Goal: Navigation & Orientation: Understand site structure

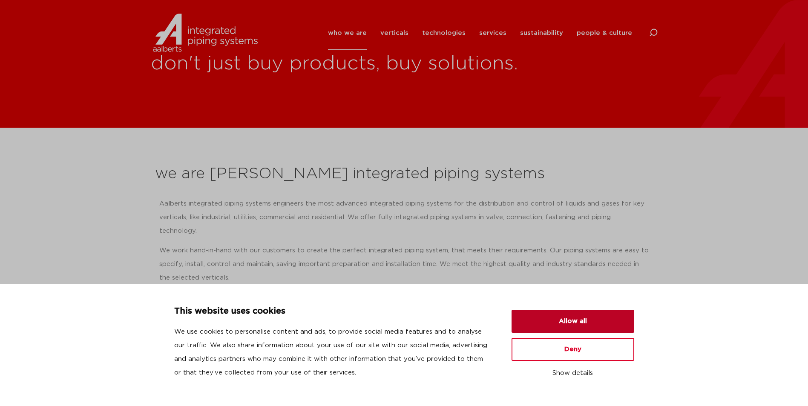
drag, startPoint x: 588, startPoint y: 320, endPoint x: 578, endPoint y: 296, distance: 25.7
click at [588, 320] on button "Allow all" at bounding box center [572, 321] width 123 height 23
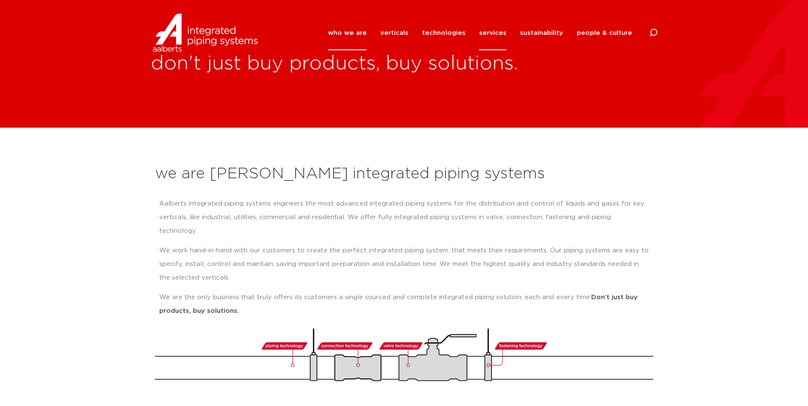
click at [496, 30] on link "services" at bounding box center [492, 33] width 27 height 34
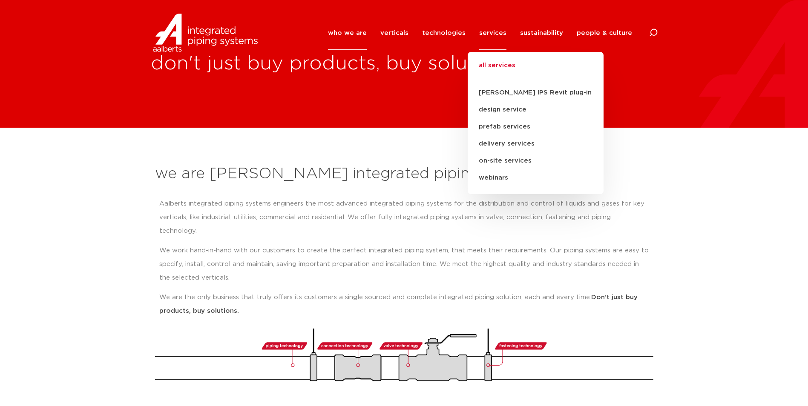
click at [532, 69] on link "all services" at bounding box center [536, 69] width 136 height 19
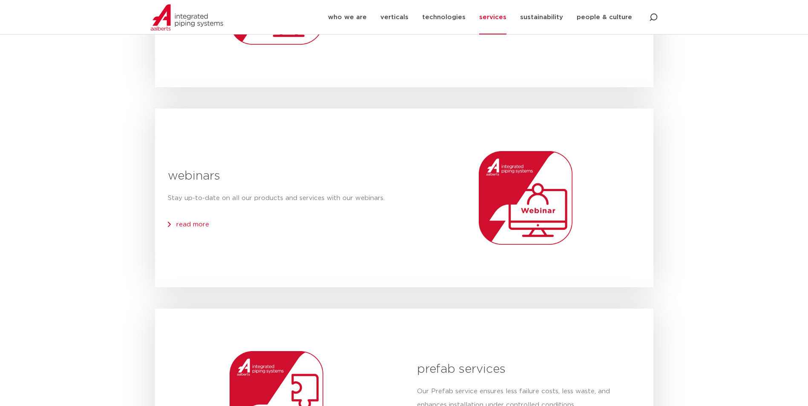
scroll to position [426, 0]
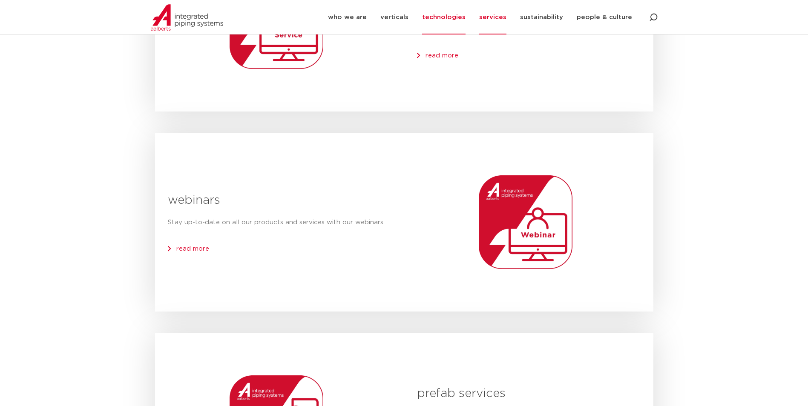
click at [458, 17] on link "technologies" at bounding box center [443, 17] width 43 height 34
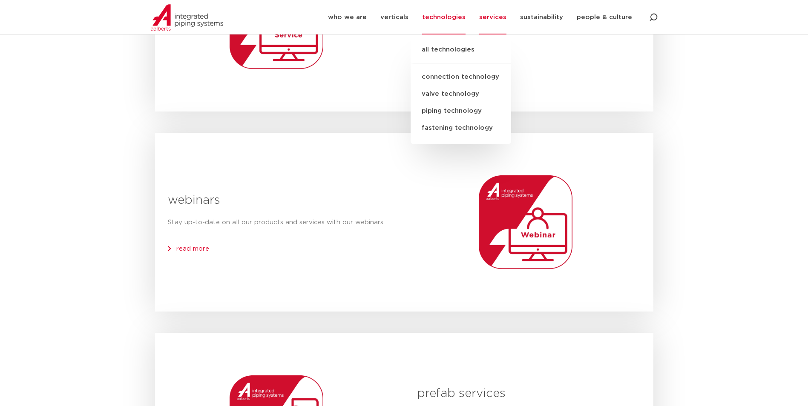
click at [457, 50] on link "all technologies" at bounding box center [460, 54] width 100 height 19
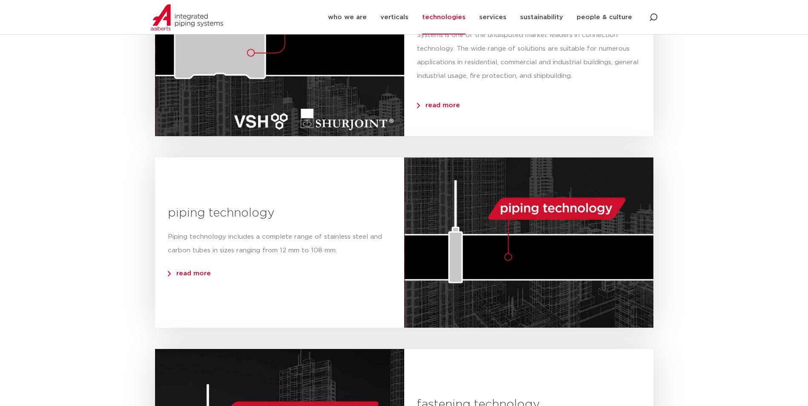
scroll to position [554, 0]
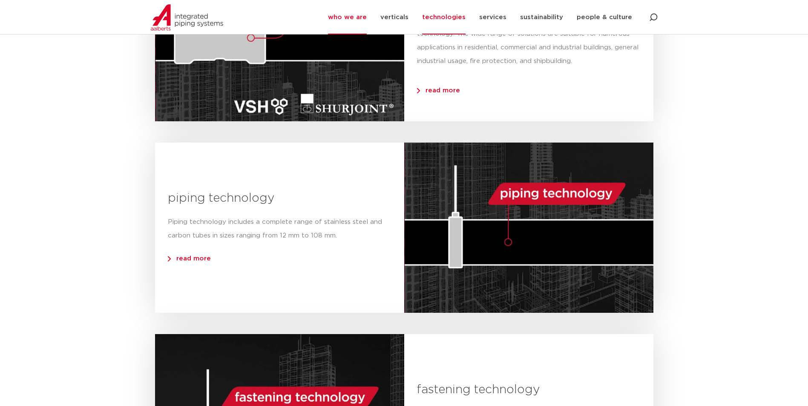
click at [346, 22] on link "who we are" at bounding box center [347, 17] width 39 height 34
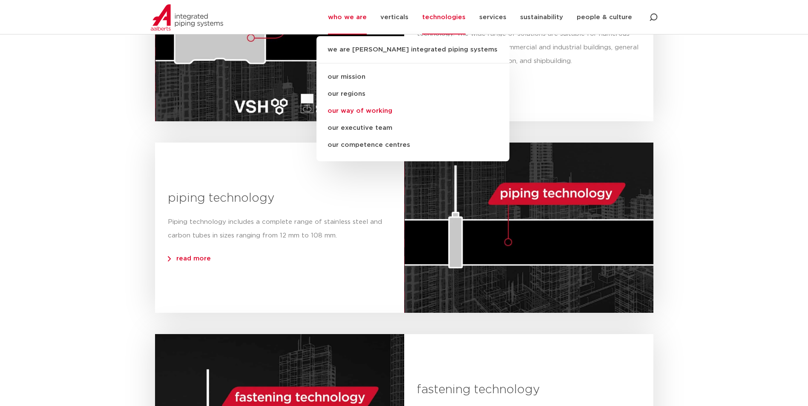
click at [384, 114] on link "our way of working" at bounding box center [412, 111] width 193 height 17
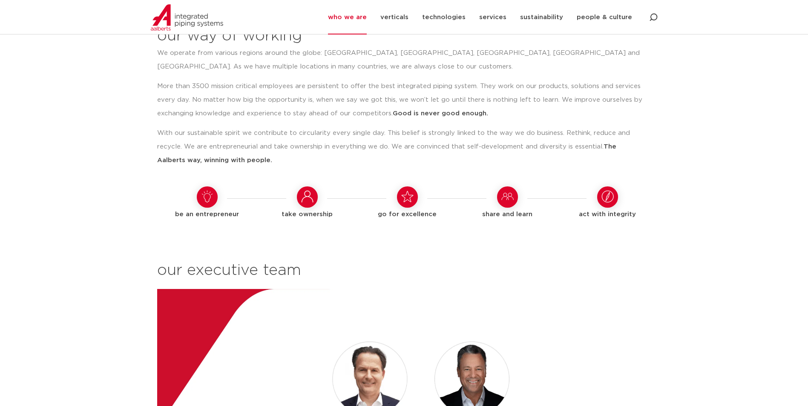
scroll to position [699, 0]
